Goal: Find specific page/section: Find specific page/section

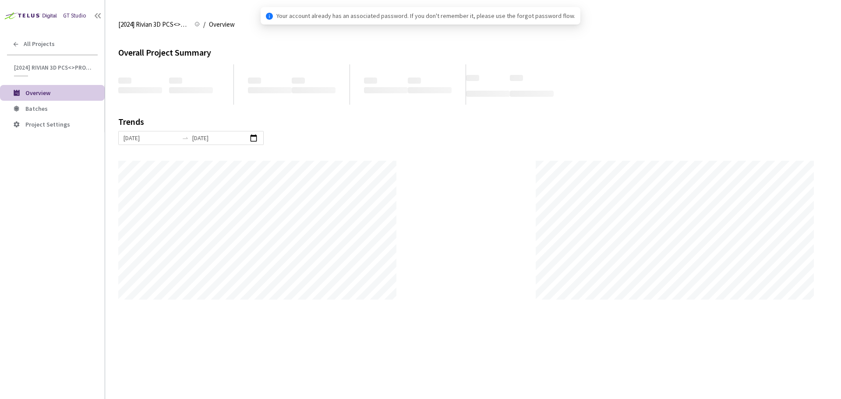
scroll to position [399, 841]
click at [43, 109] on span "Batches" at bounding box center [36, 109] width 22 height 8
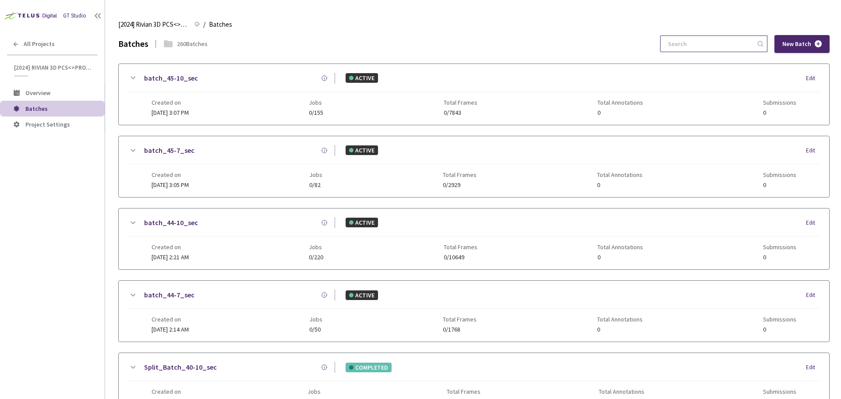
click at [681, 41] on input at bounding box center [709, 44] width 93 height 16
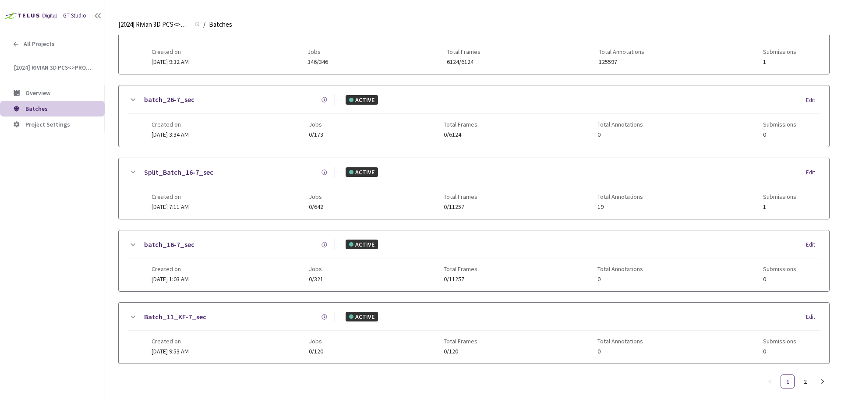
scroll to position [422, 0]
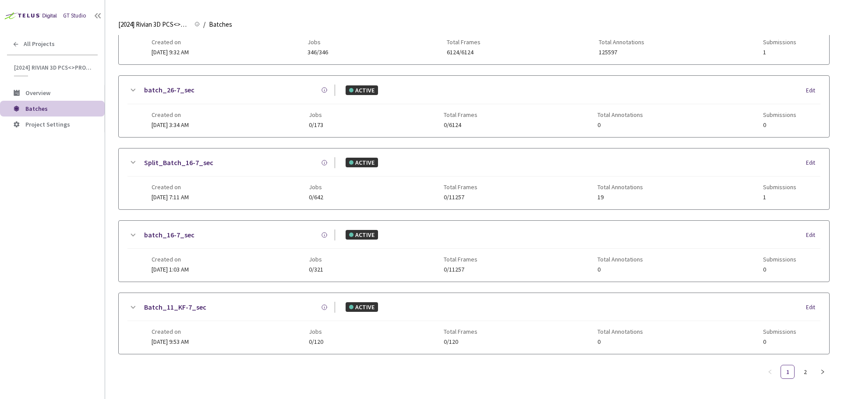
type input "6-7"
click at [797, 375] on ul "1 2" at bounding box center [796, 372] width 67 height 14
click at [804, 372] on link "2" at bounding box center [805, 371] width 13 height 13
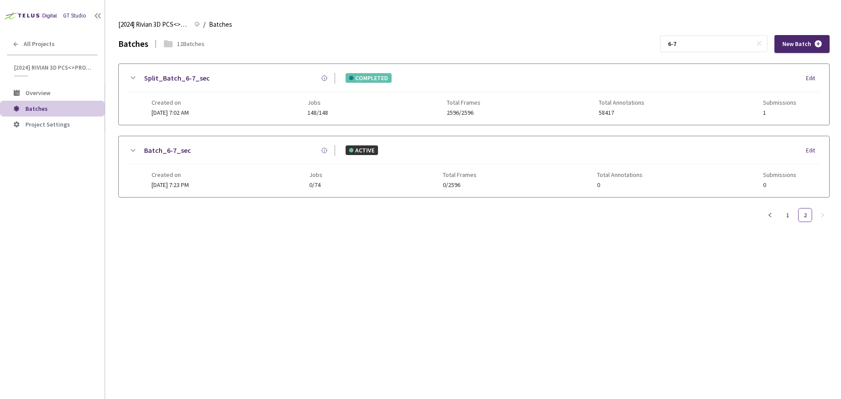
click at [186, 79] on link "Split_Batch_6-7_sec" at bounding box center [177, 78] width 66 height 11
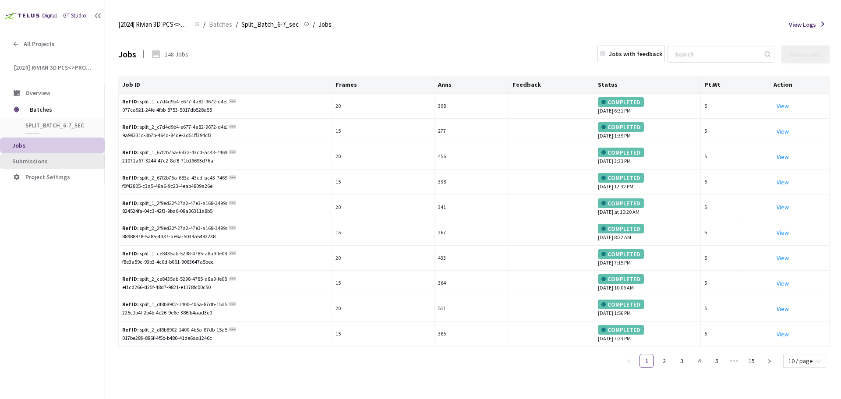
click at [90, 160] on span "Submissions" at bounding box center [54, 161] width 85 height 7
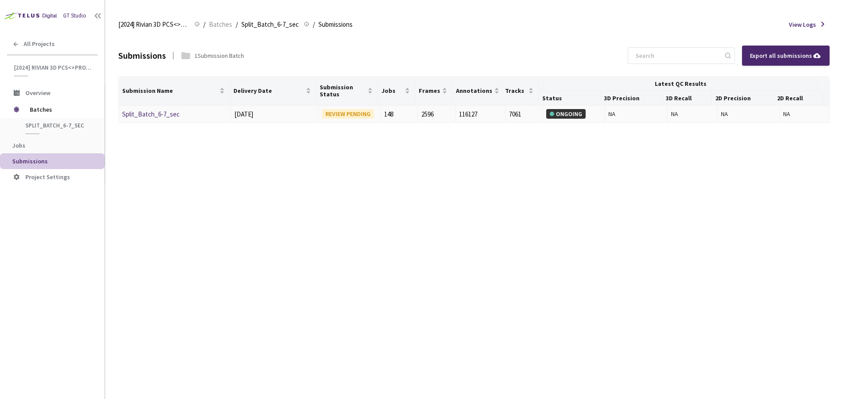
click at [160, 116] on link "Split_Batch_6-7_sec" at bounding box center [150, 114] width 57 height 8
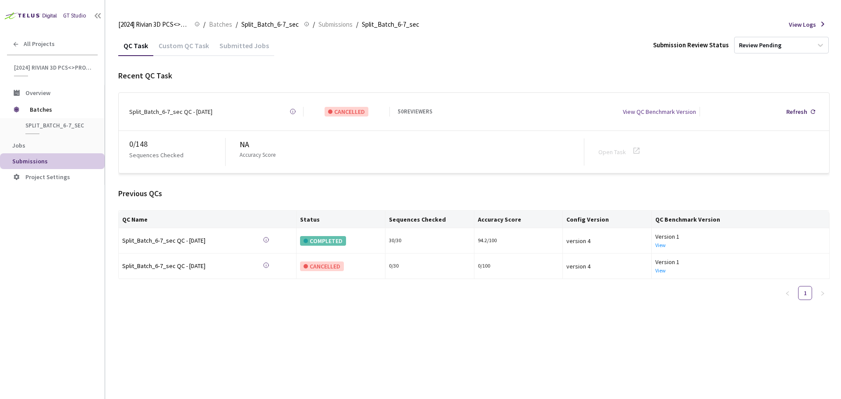
click at [188, 47] on div "Custom QC Task" at bounding box center [183, 48] width 61 height 15
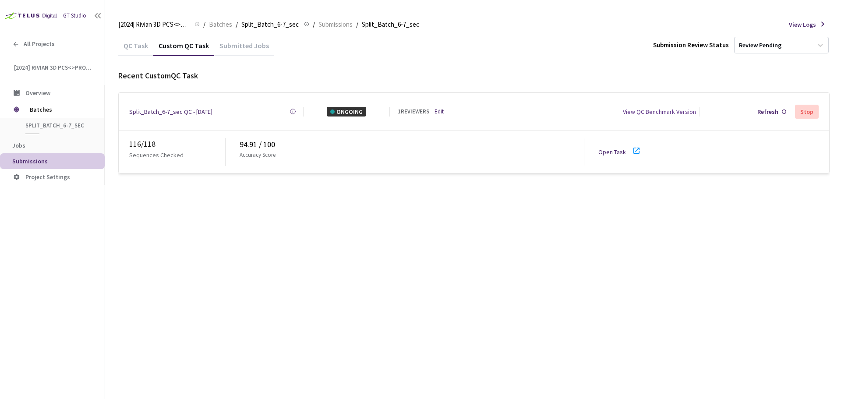
click at [637, 148] on icon at bounding box center [636, 150] width 11 height 11
click at [765, 109] on div "Refresh" at bounding box center [768, 112] width 21 height 10
click at [763, 115] on div "Refresh" at bounding box center [772, 111] width 36 height 17
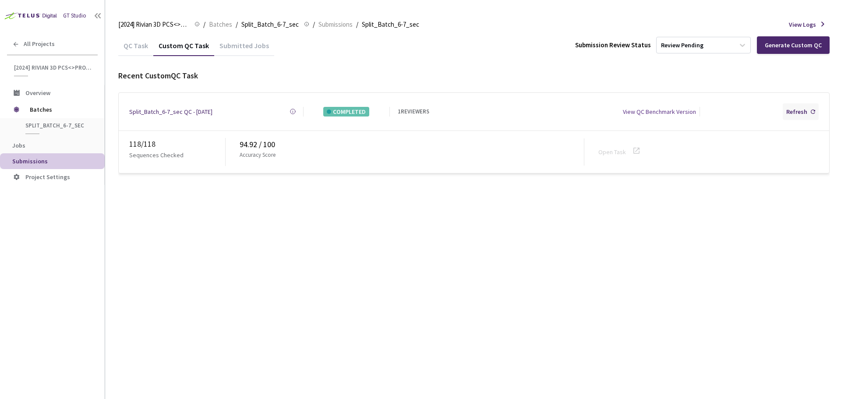
click at [794, 105] on div "Refresh" at bounding box center [801, 111] width 36 height 17
click at [64, 116] on span "Batches" at bounding box center [60, 110] width 60 height 18
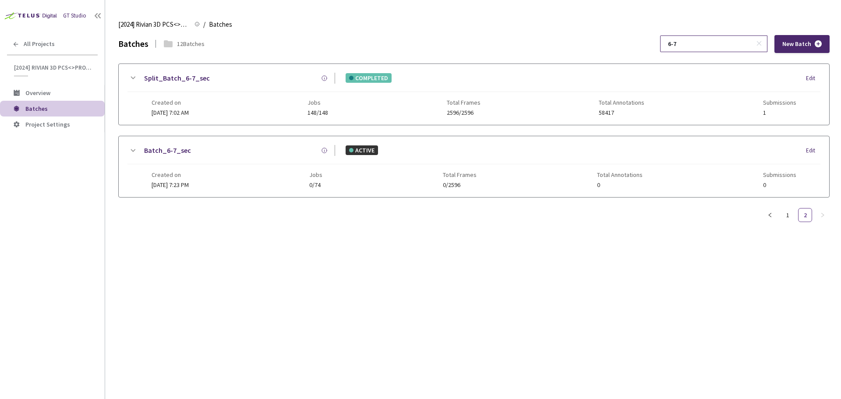
click at [728, 42] on input "6-7" at bounding box center [709, 44] width 93 height 16
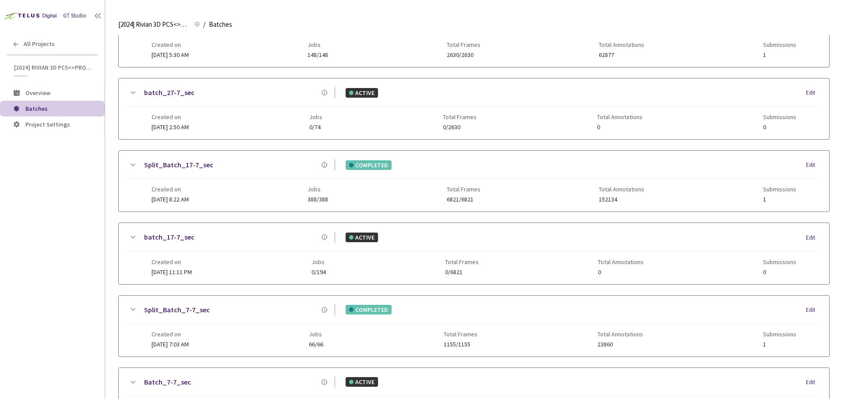
scroll to position [350, 0]
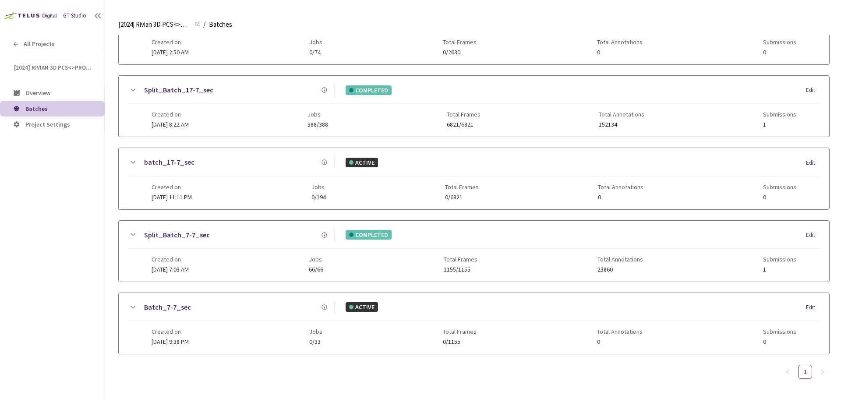
type input "7-7"
click at [182, 239] on link "Split_Batch_7-7_sec" at bounding box center [177, 235] width 66 height 11
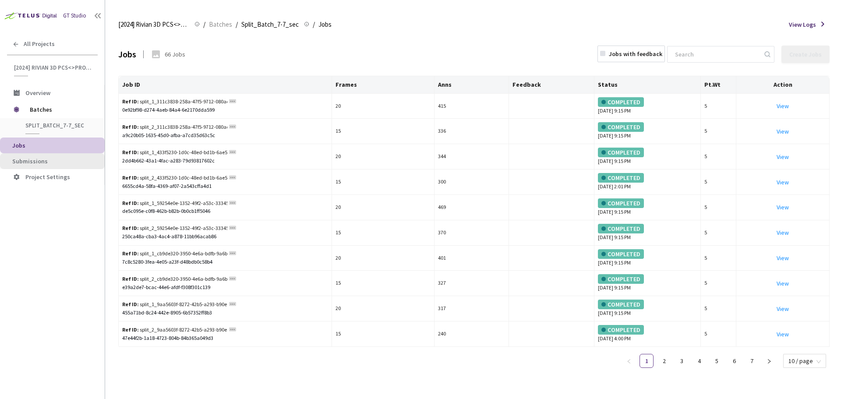
click at [44, 156] on li "Submissions" at bounding box center [52, 161] width 105 height 16
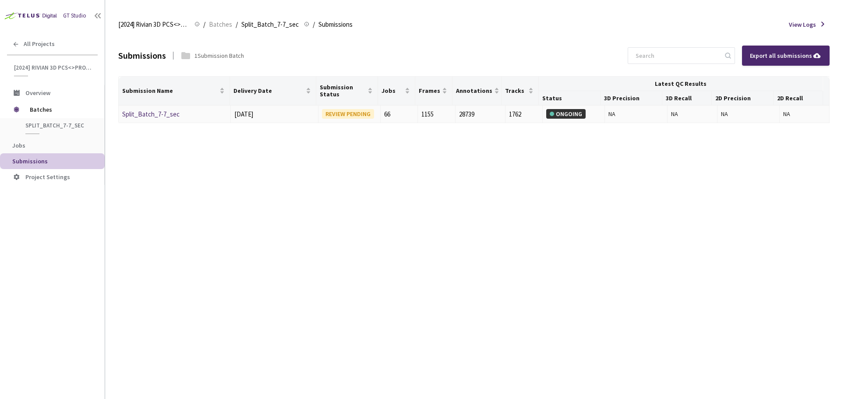
click at [152, 113] on link "Split_Batch_7-7_sec" at bounding box center [150, 114] width 57 height 8
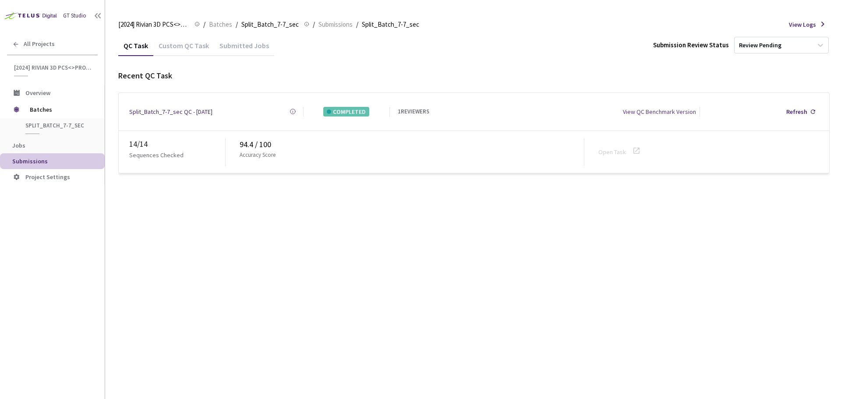
click at [194, 46] on div "Custom QC Task" at bounding box center [183, 48] width 61 height 15
click at [638, 146] on icon at bounding box center [636, 150] width 11 height 11
click at [631, 145] on icon at bounding box center [636, 150] width 11 height 11
